Goal: Task Accomplishment & Management: Manage account settings

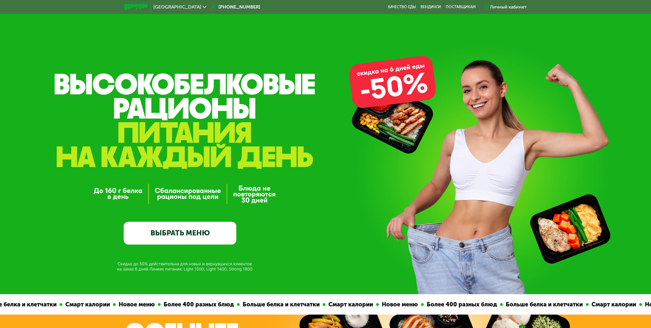
click at [508, 9] on div "Личный кабинет" at bounding box center [508, 7] width 37 height 7
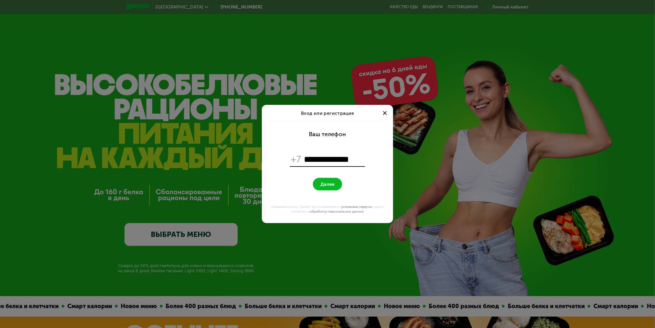
type input "**********"
click at [313, 178] on button "Далее" at bounding box center [327, 184] width 29 height 13
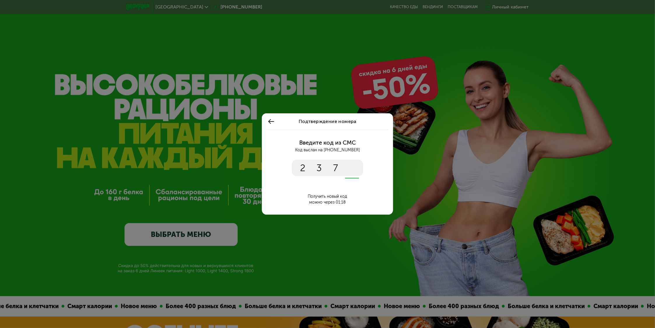
type input "****"
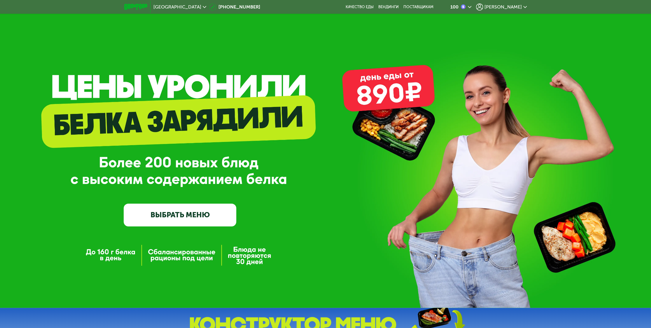
click at [515, 8] on span "[PERSON_NAME]" at bounding box center [502, 7] width 37 height 5
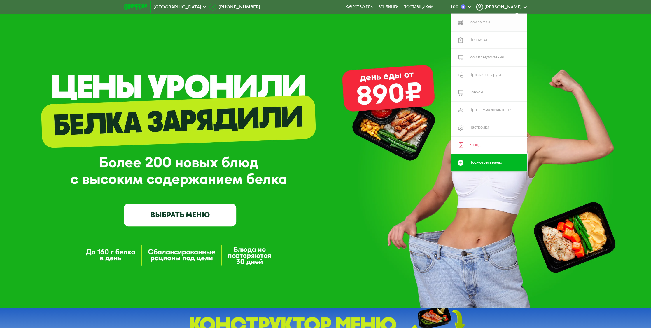
click at [496, 24] on link "Мои заказы" at bounding box center [489, 23] width 76 height 18
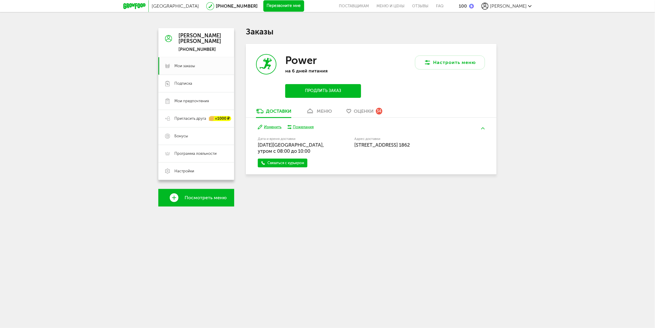
click at [273, 127] on button "Изменить" at bounding box center [270, 127] width 24 height 6
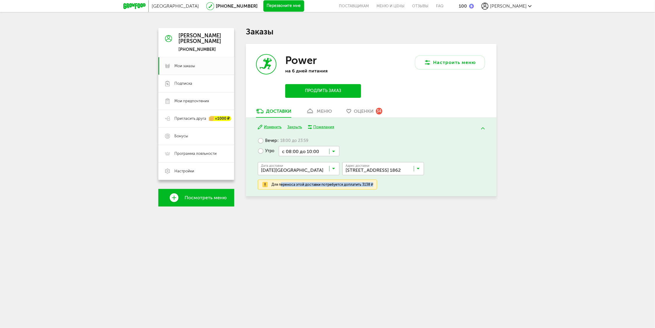
drag, startPoint x: 281, startPoint y: 183, endPoint x: 419, endPoint y: 195, distance: 137.9
click at [375, 190] on div "Завтра Изменить Закрыть Пожелания Вечер с 18:00 до 23:59 Утро с 08:00 до 10:00 …" at bounding box center [371, 157] width 251 height 79
click at [477, 202] on div "Заказы Power на 6 дней питания Продлить заказ Настроить меню Доставки меню Оцен…" at bounding box center [371, 117] width 251 height 178
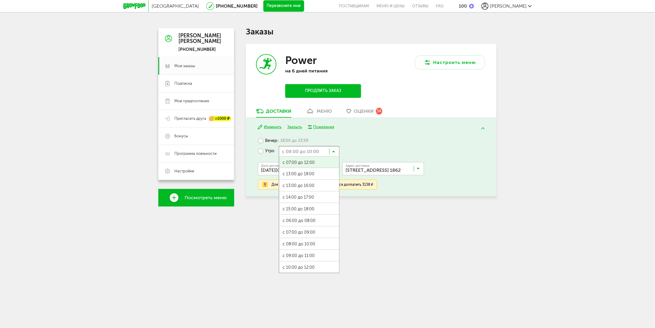
click at [336, 154] on input "Search for option" at bounding box center [309, 151] width 61 height 10
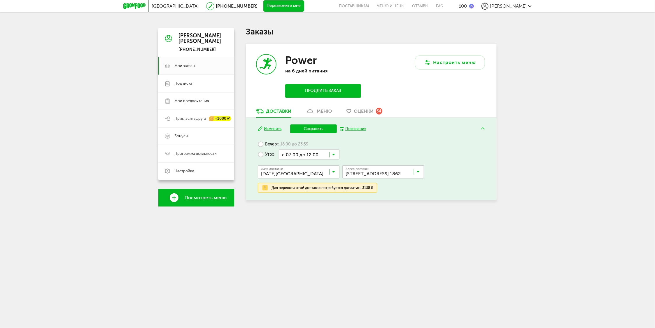
click at [317, 161] on span "с 07:00 до 12:00" at bounding box center [309, 166] width 60 height 12
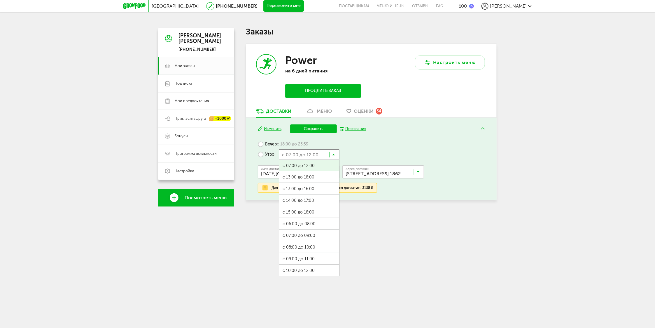
click at [337, 155] on input "Search for option" at bounding box center [309, 154] width 61 height 10
click at [192, 137] on span "Бонусы" at bounding box center [200, 135] width 53 height 5
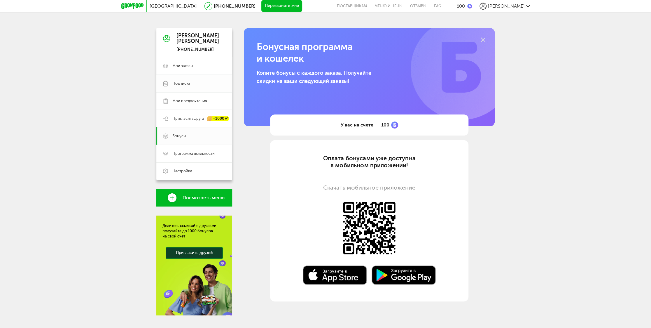
click at [197, 85] on span "Подписка" at bounding box center [198, 83] width 53 height 5
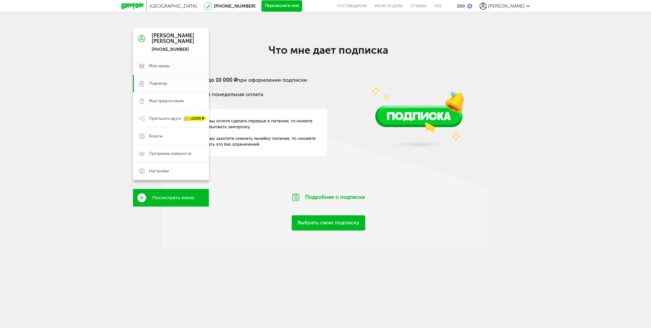
click at [147, 66] on link "Мои заказы" at bounding box center [171, 66] width 76 height 18
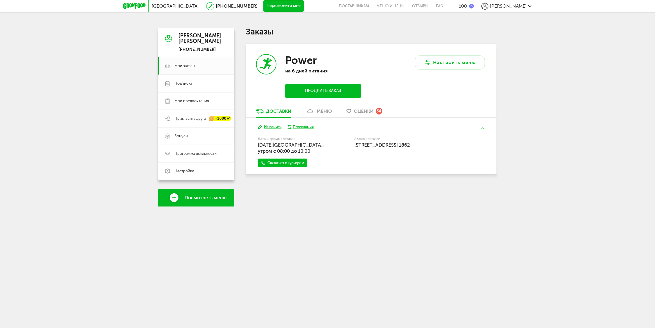
click at [270, 127] on button "Изменить" at bounding box center [270, 127] width 24 height 6
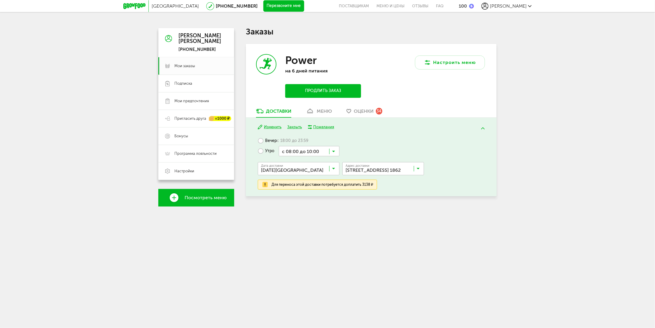
click at [271, 127] on button "Изменить" at bounding box center [270, 127] width 24 height 6
click at [190, 67] on span "Мои заказы" at bounding box center [184, 65] width 21 height 5
click at [190, 83] on span "Подписка" at bounding box center [183, 83] width 18 height 5
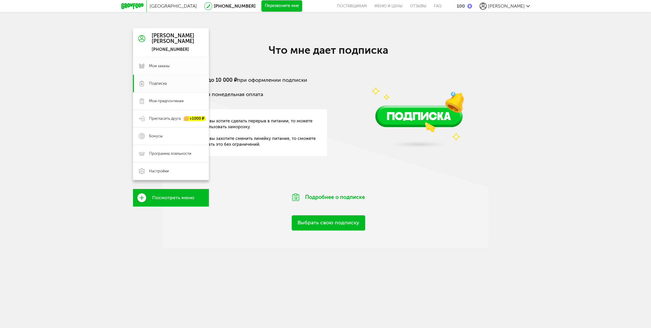
click at [171, 62] on link "Мои заказы" at bounding box center [171, 66] width 76 height 18
